Goal: Information Seeking & Learning: Learn about a topic

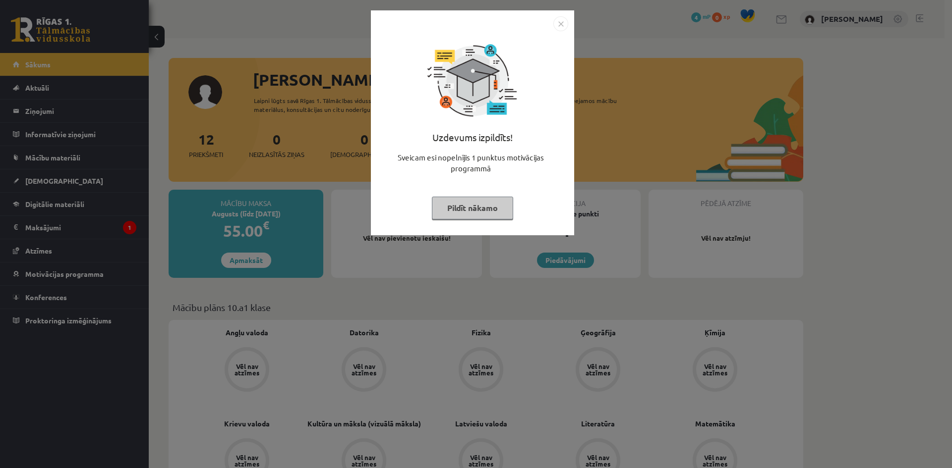
click at [488, 206] on button "Pildīt nākamo" at bounding box center [472, 208] width 81 height 23
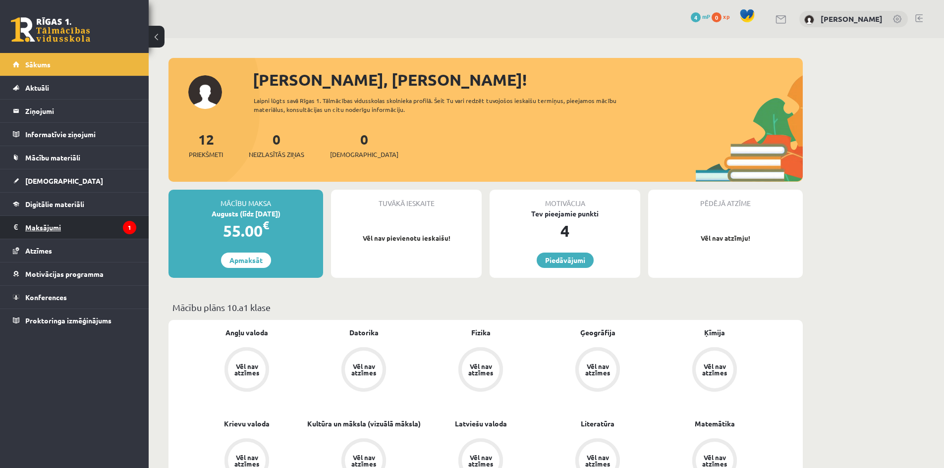
click at [77, 225] on legend "Maksājumi 1" at bounding box center [80, 227] width 111 height 23
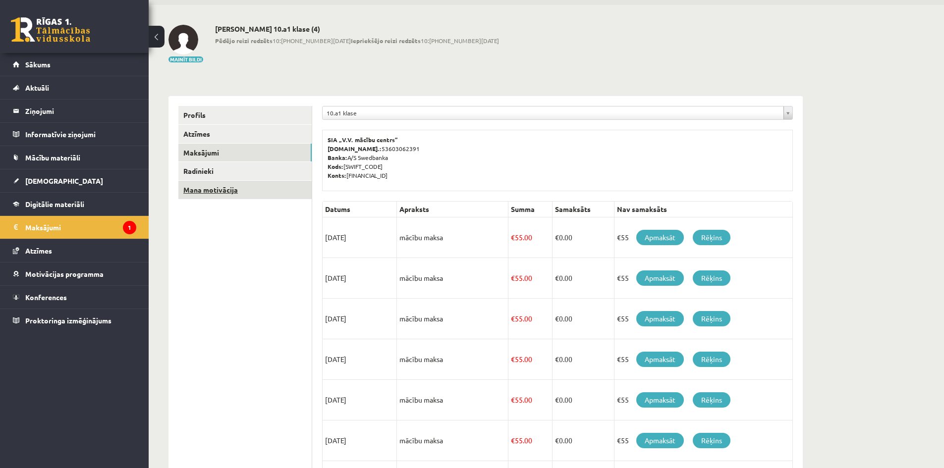
scroll to position [50, 0]
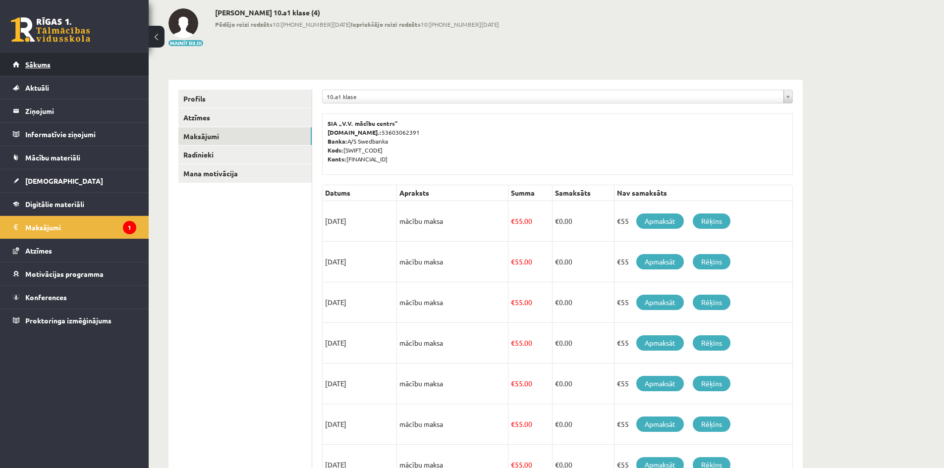
click at [61, 67] on link "Sākums" at bounding box center [74, 64] width 123 height 23
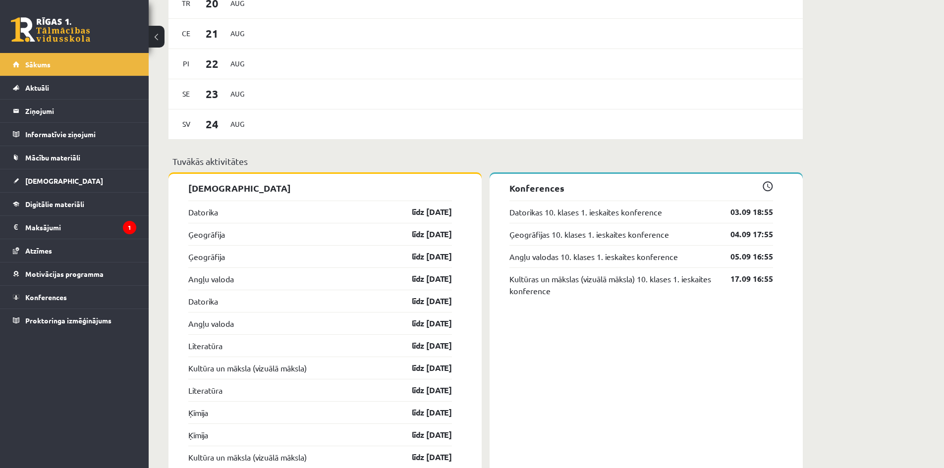
scroll to position [744, 0]
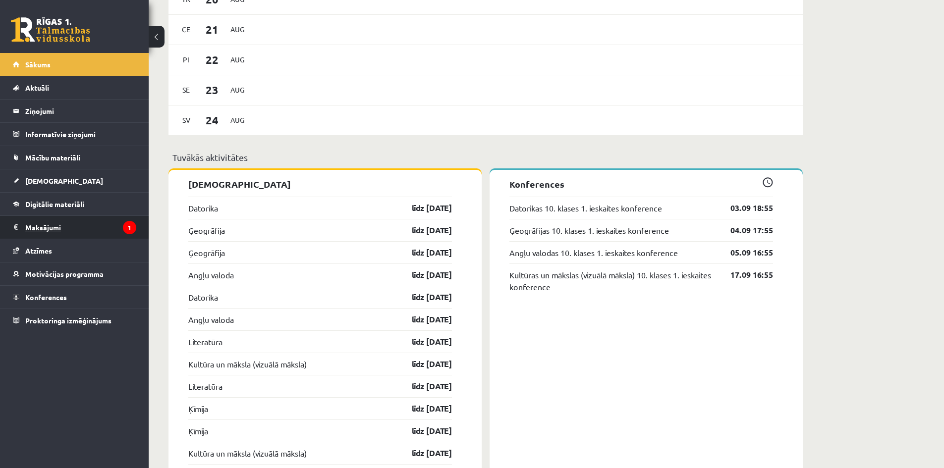
click at [48, 225] on legend "Maksājumi 1" at bounding box center [80, 227] width 111 height 23
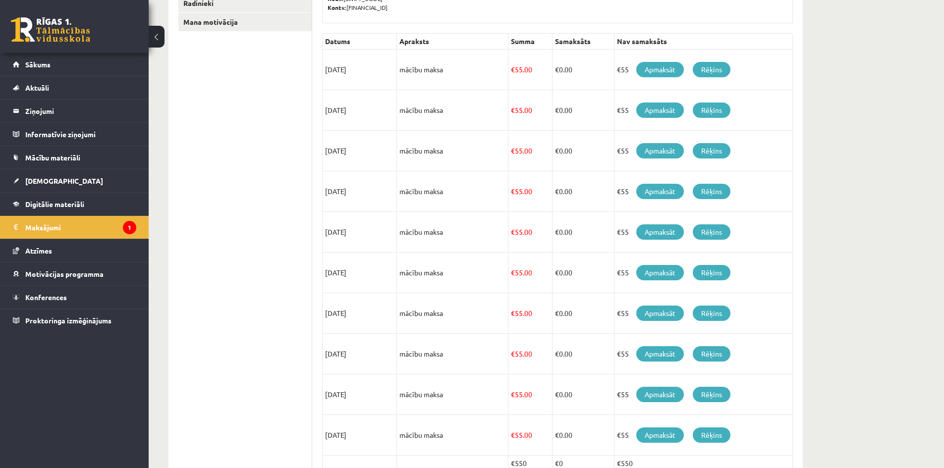
scroll to position [111, 0]
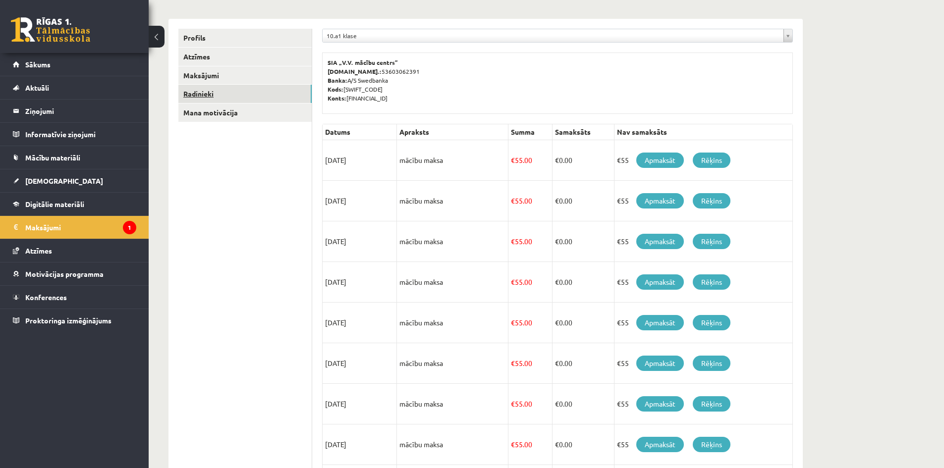
click at [216, 101] on link "Radinieki" at bounding box center [244, 94] width 133 height 18
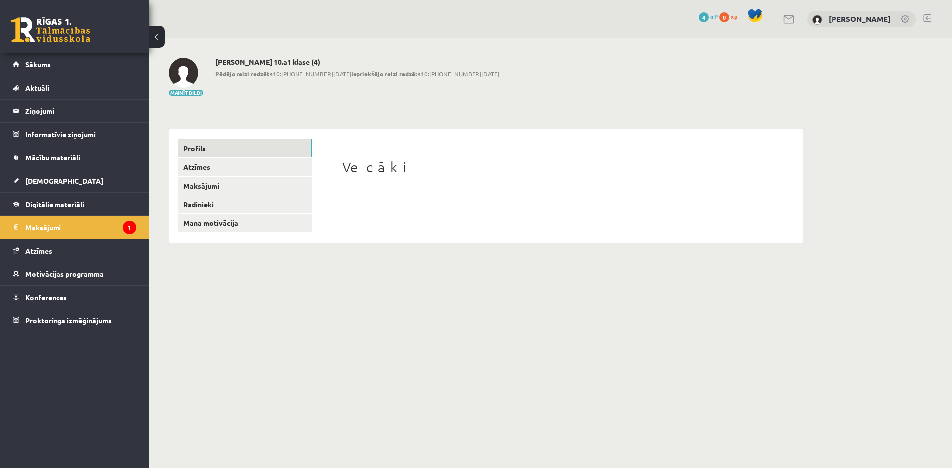
click at [206, 147] on link "Profils" at bounding box center [244, 148] width 133 height 18
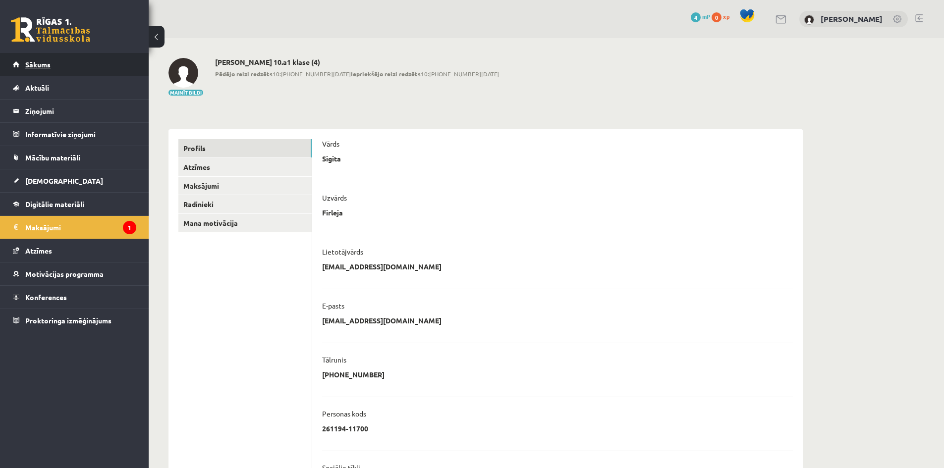
click at [39, 63] on span "Sākums" at bounding box center [37, 64] width 25 height 9
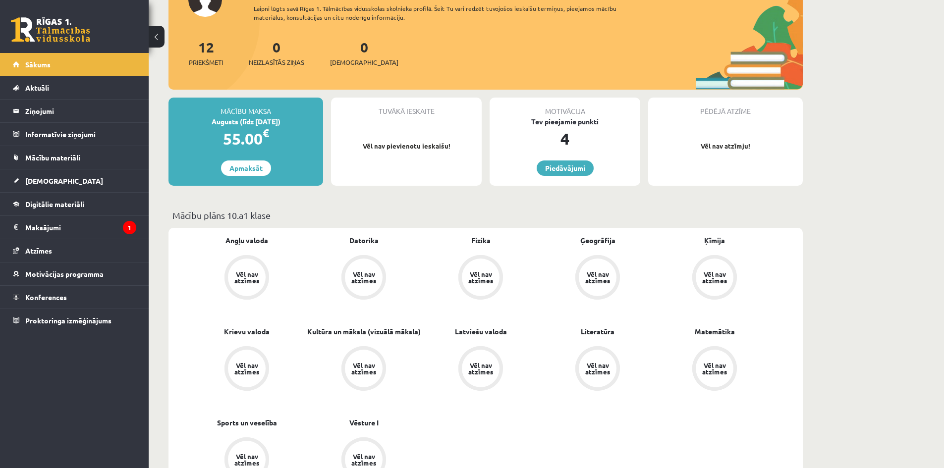
scroll to position [99, 0]
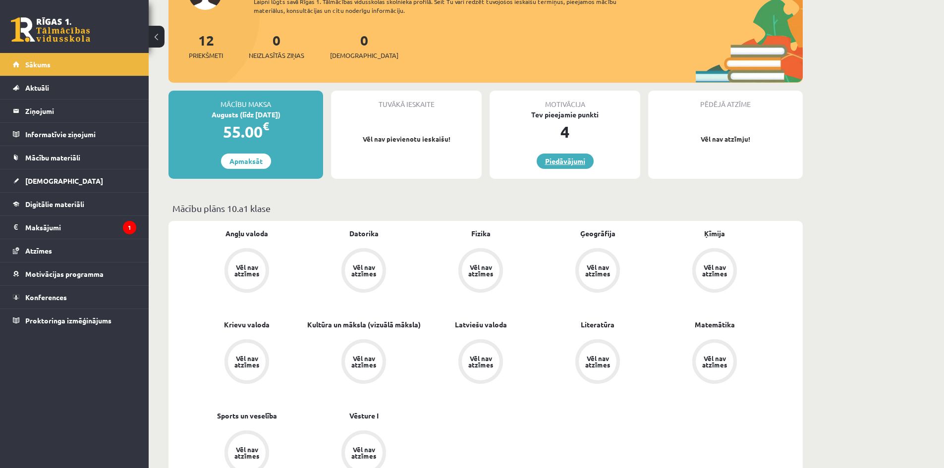
click at [571, 156] on link "Piedāvājumi" at bounding box center [565, 161] width 57 height 15
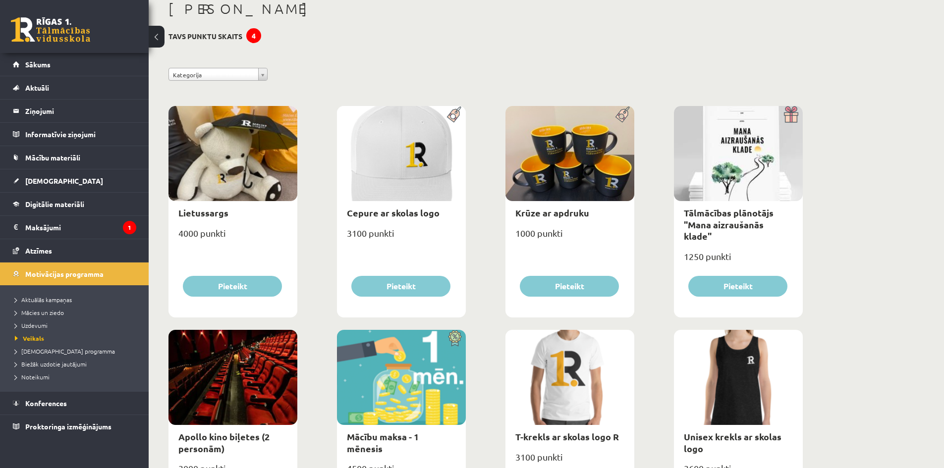
scroll to position [50, 0]
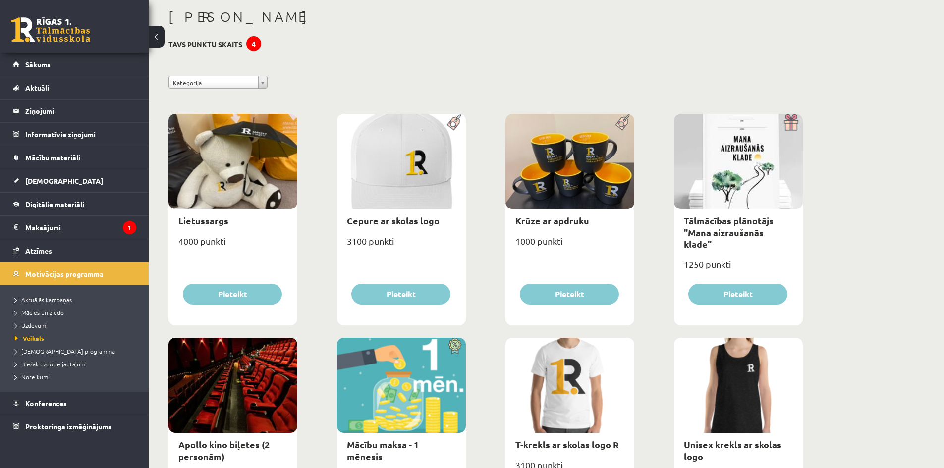
click at [250, 42] on div "4" at bounding box center [253, 43] width 15 height 15
click at [69, 68] on link "Sākums" at bounding box center [74, 64] width 123 height 23
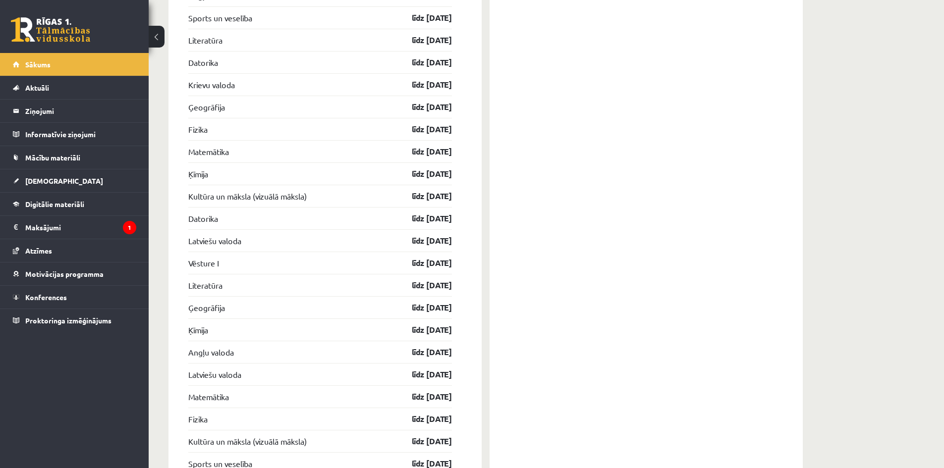
scroll to position [1852, 0]
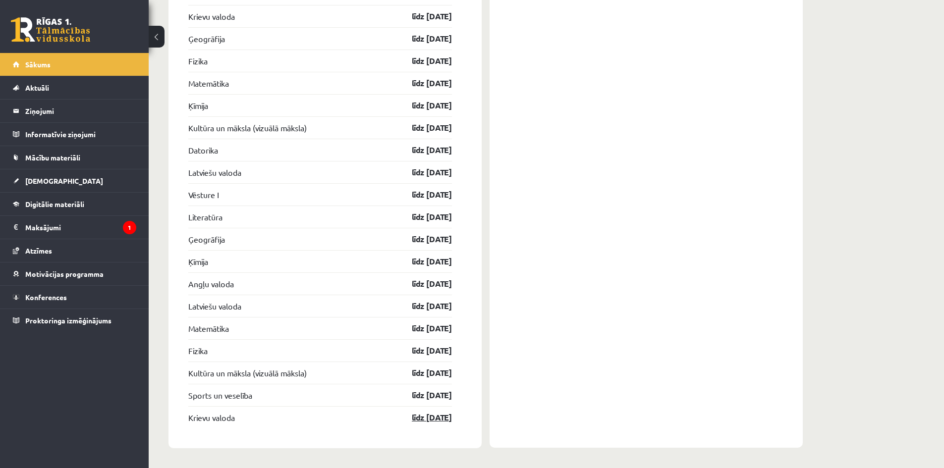
click at [428, 420] on link "līdz [DATE]" at bounding box center [424, 418] width 58 height 12
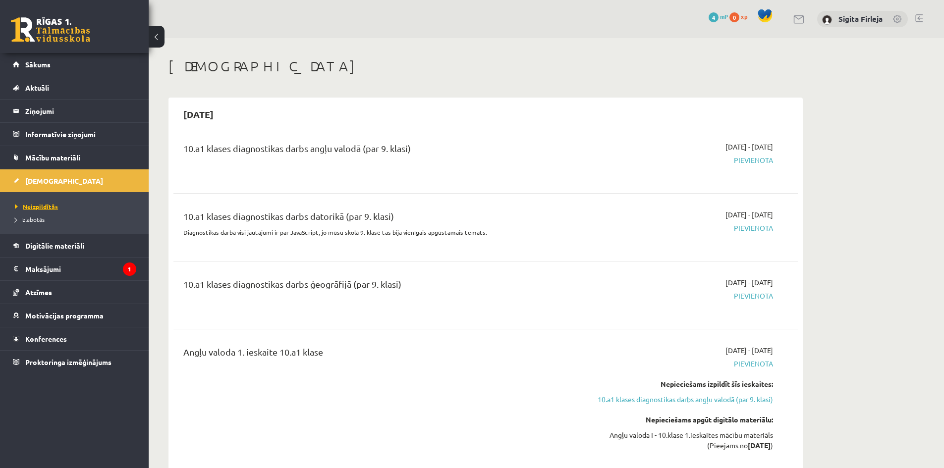
click at [44, 205] on span "Neizpildītās" at bounding box center [36, 207] width 43 height 8
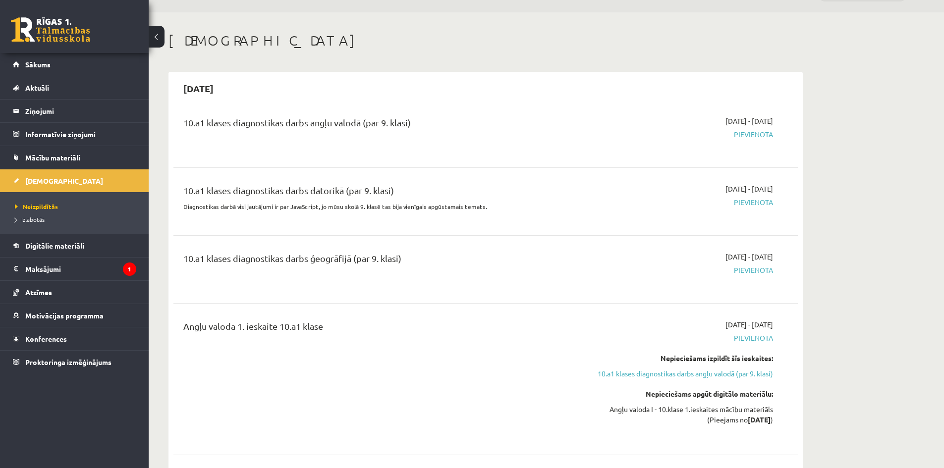
scroll to position [50, 0]
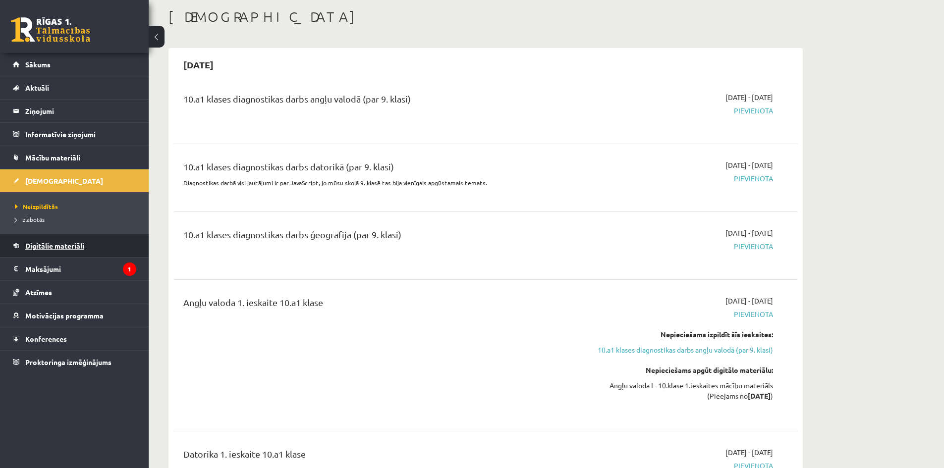
click at [62, 242] on span "Digitālie materiāli" at bounding box center [54, 245] width 59 height 9
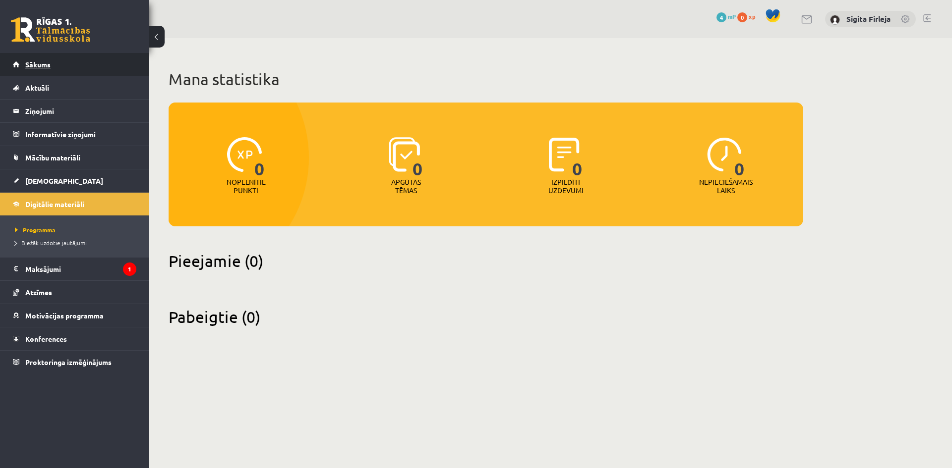
click at [51, 67] on link "Sākums" at bounding box center [74, 64] width 123 height 23
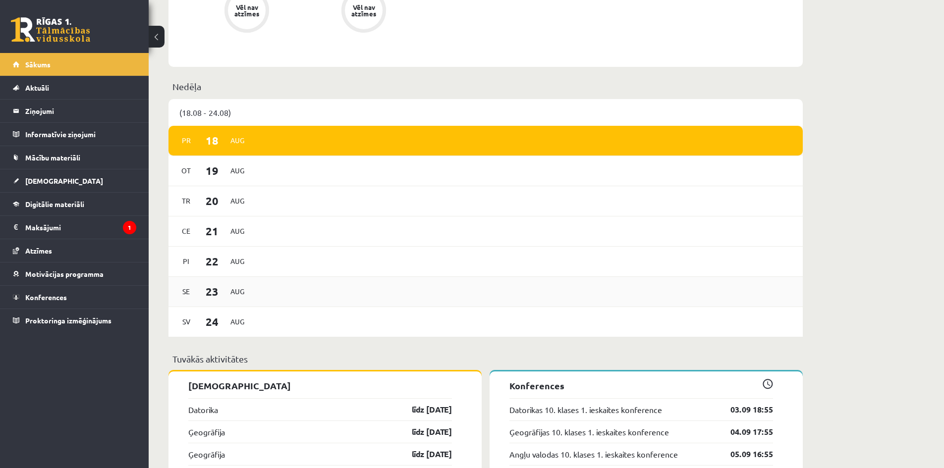
scroll to position [694, 0]
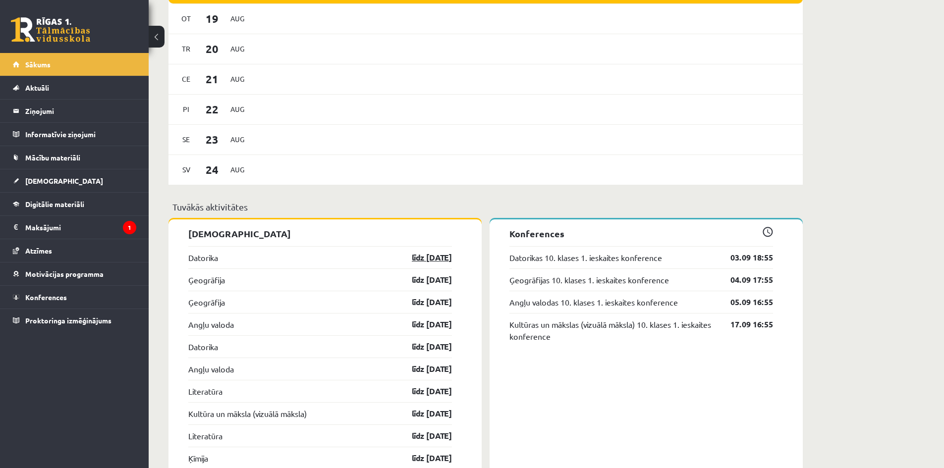
click at [438, 258] on link "līdz 15.09.25" at bounding box center [424, 258] width 58 height 12
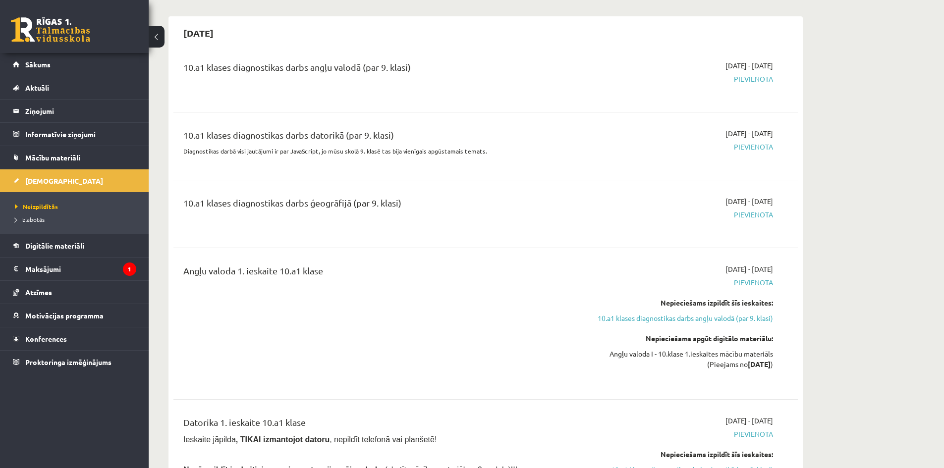
scroll to position [99, 0]
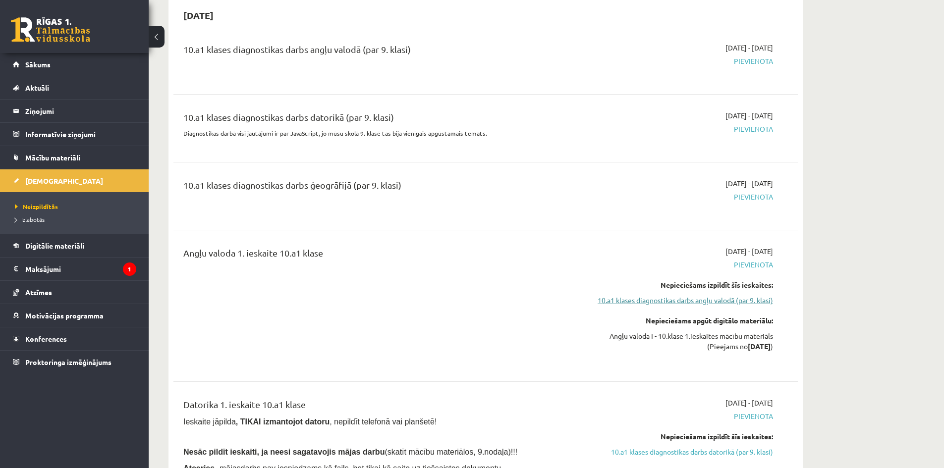
click at [706, 301] on link "10.a1 klases diagnostikas darbs angļu valodā (par 9. klasi)" at bounding box center [679, 300] width 187 height 10
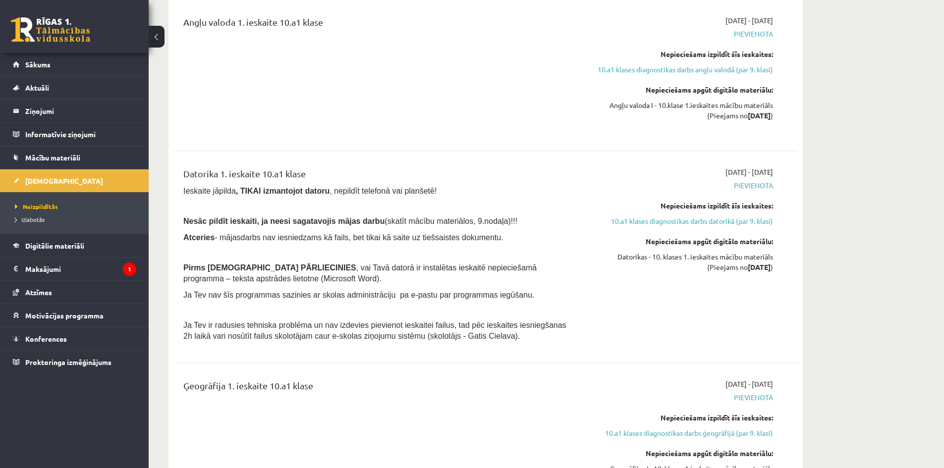
scroll to position [380, 0]
